Goal: Task Accomplishment & Management: Complete application form

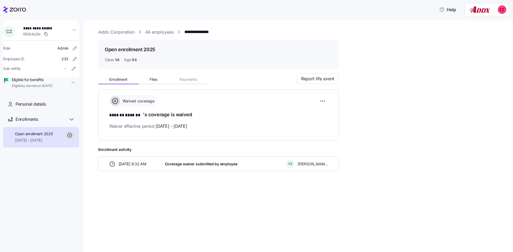
click at [151, 33] on link "All employees" at bounding box center [159, 32] width 28 height 7
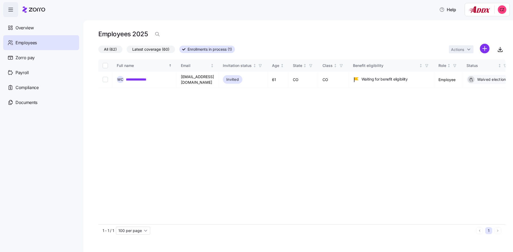
click at [214, 49] on span "Enrollments in process (1)" at bounding box center [209, 49] width 44 height 7
click at [179, 51] on input "Enrollments in process (1)" at bounding box center [179, 51] width 0 height 0
click at [147, 79] on link "**********" at bounding box center [139, 79] width 26 height 5
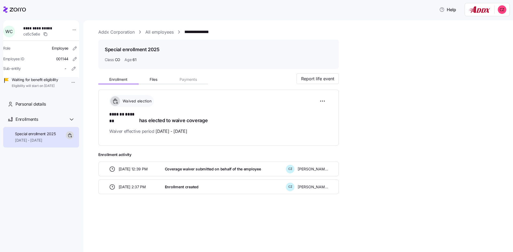
click at [158, 34] on link "All employees" at bounding box center [159, 32] width 28 height 7
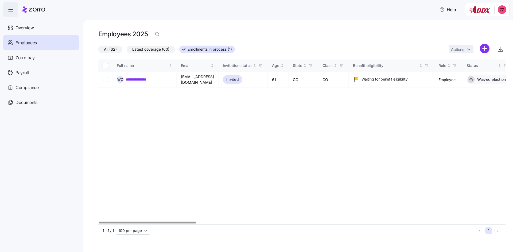
click at [161, 50] on span "Latest coverage (60)" at bounding box center [150, 49] width 37 height 7
click at [127, 51] on input "Latest coverage (60)" at bounding box center [127, 51] width 0 height 0
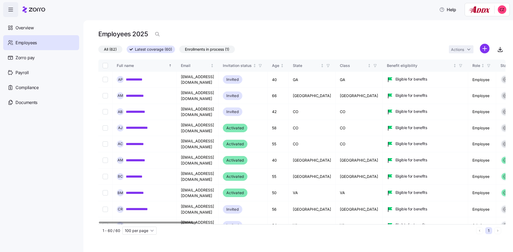
click at [112, 48] on span "All (62)" at bounding box center [110, 49] width 13 height 7
click at [98, 51] on input "All (62)" at bounding box center [98, 51] width 0 height 0
click at [486, 50] on html "**********" at bounding box center [256, 124] width 513 height 249
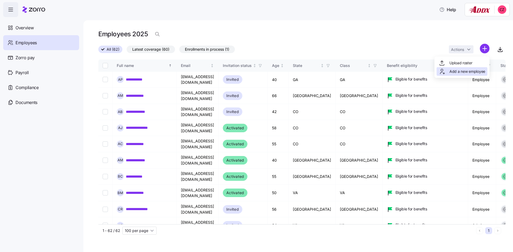
click at [473, 69] on span "Add a new employee" at bounding box center [467, 71] width 36 height 5
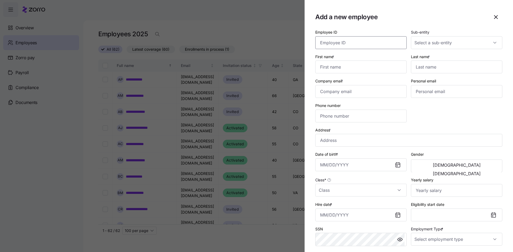
click at [358, 40] on input "Employee ID" at bounding box center [360, 42] width 91 height 13
paste input "001145"
type input "001145"
click at [435, 46] on input "Sub-entity" at bounding box center [456, 42] width 91 height 13
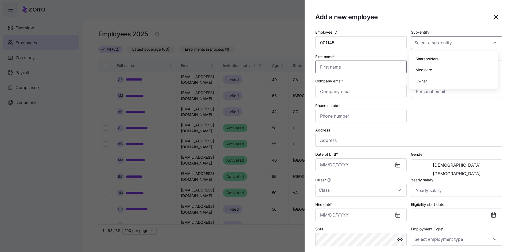
click at [375, 64] on input "First name *" at bounding box center [360, 67] width 91 height 13
type input "[PERSON_NAME]"
type input "Precious"
type input "[EMAIL_ADDRESS][DOMAIN_NAME]"
click at [427, 89] on input "Personal email" at bounding box center [456, 91] width 91 height 13
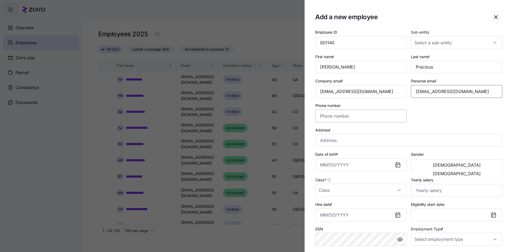
type input "[EMAIL_ADDRESS][DOMAIN_NAME]"
click at [381, 118] on input "Phone number" at bounding box center [360, 116] width 91 height 13
click at [376, 119] on input "Phone number" at bounding box center [360, 116] width 91 height 13
type input "[PHONE_NUMBER]"
click at [362, 139] on input "Address *" at bounding box center [408, 140] width 187 height 13
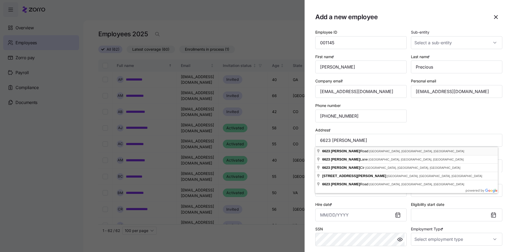
type input "[STREET_ADDRESS][PERSON_NAME]"
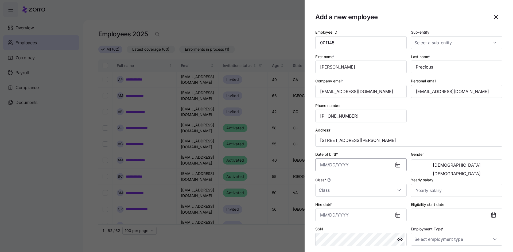
click at [356, 164] on input "Date of birth *" at bounding box center [360, 165] width 91 height 13
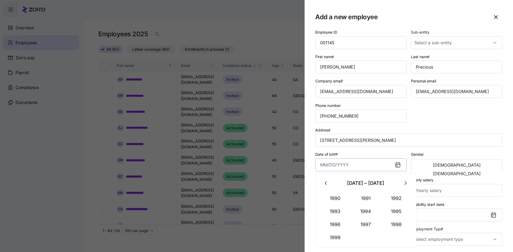
click at [349, 164] on input "Date of birth *" at bounding box center [360, 165] width 91 height 13
type input "0"
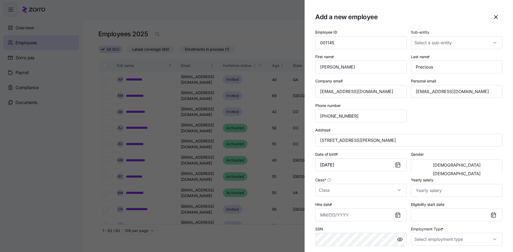
click at [397, 166] on icon at bounding box center [397, 165] width 4 height 4
click at [394, 164] on icon at bounding box center [397, 165] width 6 height 6
click at [373, 164] on input "[DATE]" at bounding box center [360, 165] width 91 height 13
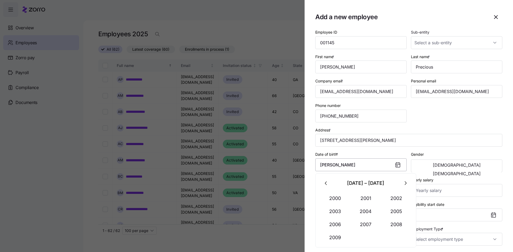
type input "J"
type input "M"
type input "[DATE]"
click at [468, 172] on span "[DEMOGRAPHIC_DATA]" at bounding box center [457, 174] width 48 height 4
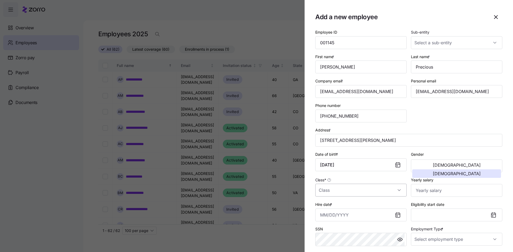
click at [394, 189] on input "Class *" at bounding box center [360, 190] width 91 height 13
click at [331, 174] on div "[GEOGRAPHIC_DATA]" at bounding box center [359, 174] width 85 height 11
type input "[GEOGRAPHIC_DATA]"
click at [423, 189] on input "Yearly salary" at bounding box center [456, 190] width 91 height 13
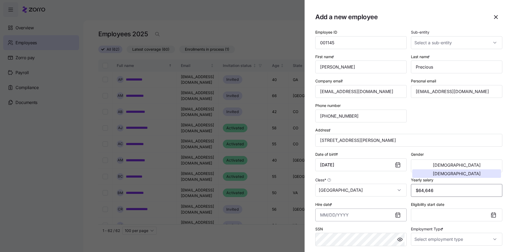
type input "$64,646"
click at [374, 218] on input "Hire date *" at bounding box center [360, 215] width 91 height 13
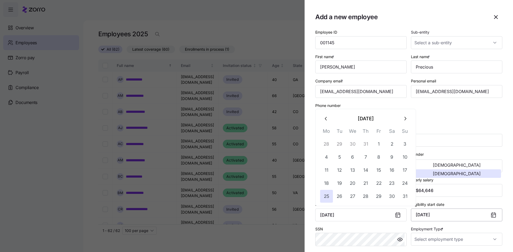
type input "[DATE]"
click at [448, 212] on button "[DATE]" at bounding box center [456, 215] width 91 height 13
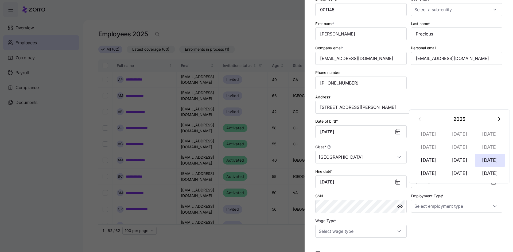
scroll to position [40, 0]
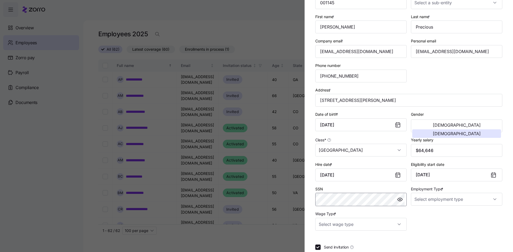
click at [396, 199] on span "button" at bounding box center [400, 200] width 8 height 8
click at [480, 200] on input "Employment Type *" at bounding box center [456, 199] width 91 height 13
click at [424, 214] on span "Full Time" at bounding box center [422, 216] width 15 height 6
type input "Full Time"
click at [394, 223] on input "Wage Type *" at bounding box center [360, 224] width 91 height 13
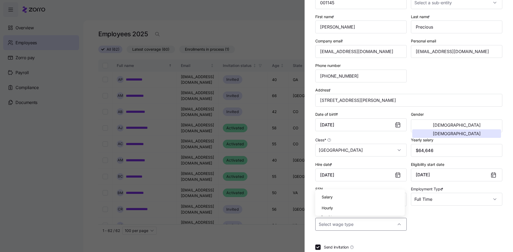
click at [352, 199] on div "Salary" at bounding box center [359, 197] width 85 height 11
type input "Salary"
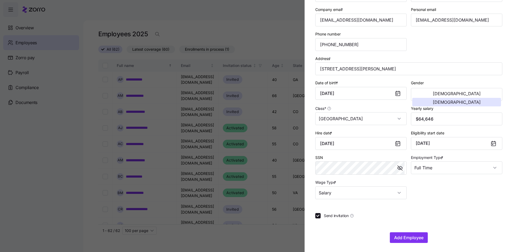
scroll to position [73, 0]
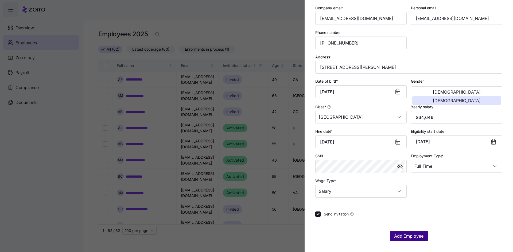
click at [404, 235] on span "Add Employee" at bounding box center [408, 236] width 29 height 6
